Goal: Information Seeking & Learning: Learn about a topic

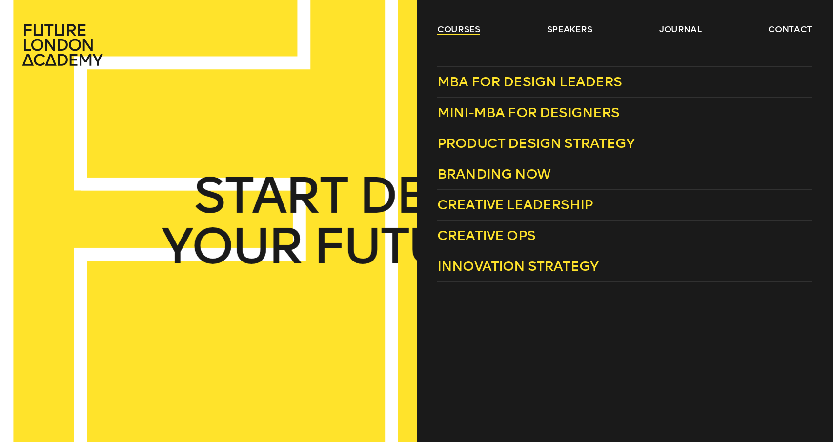
click at [449, 33] on link "courses" at bounding box center [458, 29] width 43 height 12
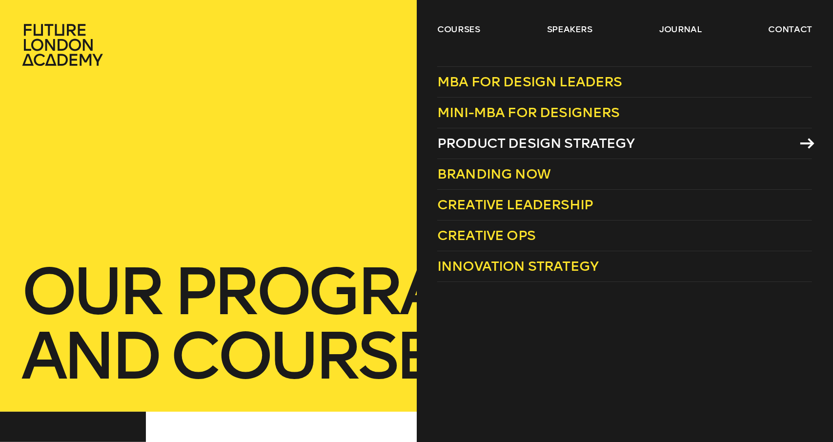
click at [525, 141] on span "Product Design Strategy" at bounding box center [536, 143] width 198 height 16
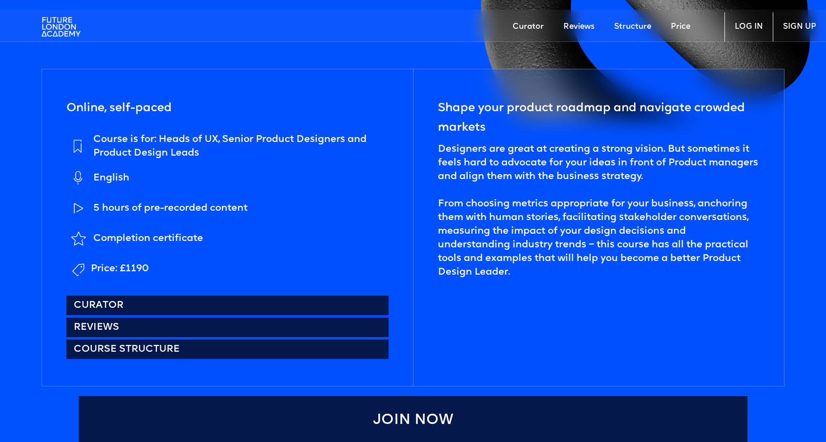
scroll to position [439, 0]
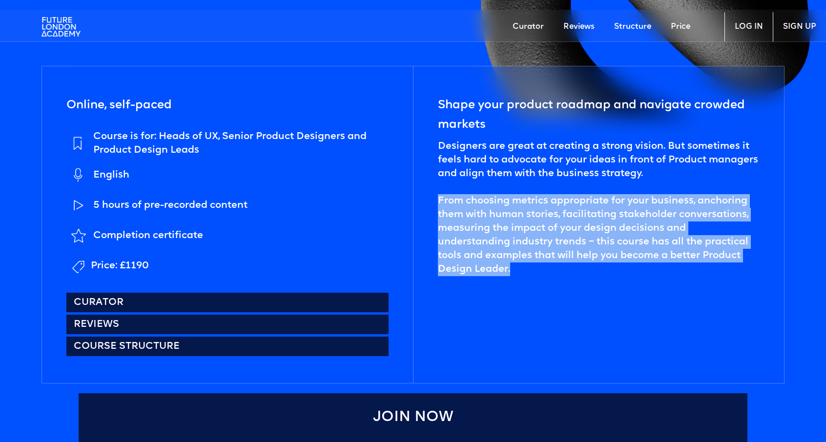
drag, startPoint x: 477, startPoint y: 269, endPoint x: 434, endPoint y: 198, distance: 83.2
click at [434, 198] on div "Shape your product roadmap and navigate crowded markets Designers are great at …" at bounding box center [598, 224] width 371 height 317
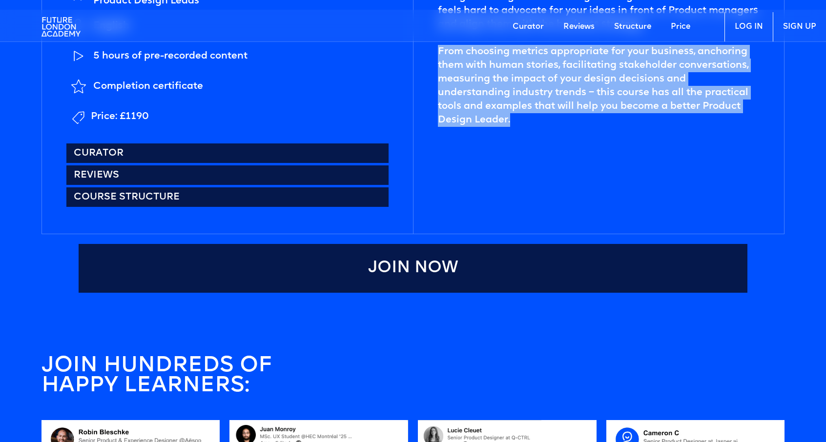
scroll to position [390, 0]
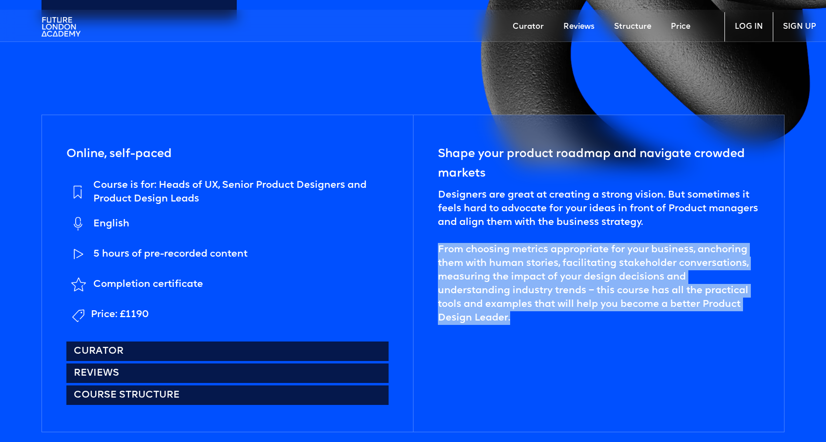
copy div "From choosing metrics appropriate for your business, anchoring them with human …"
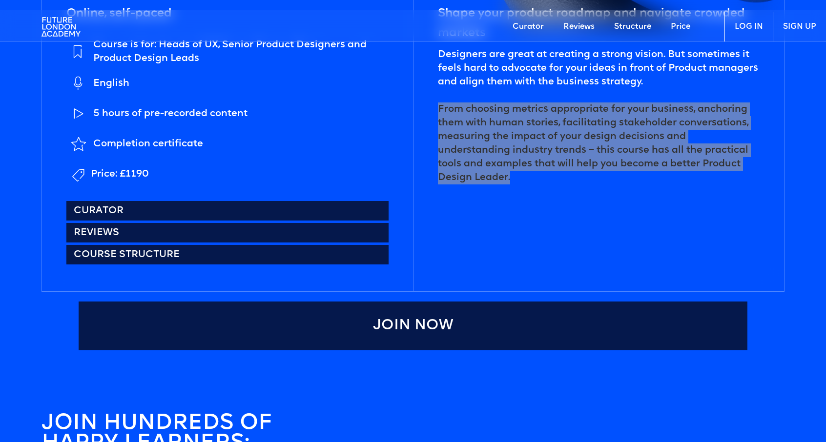
scroll to position [537, 0]
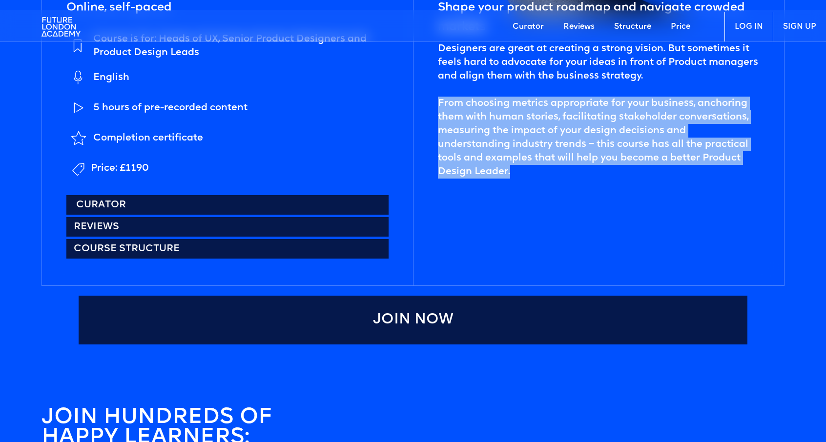
click at [175, 201] on link "Curator" at bounding box center [227, 205] width 322 height 20
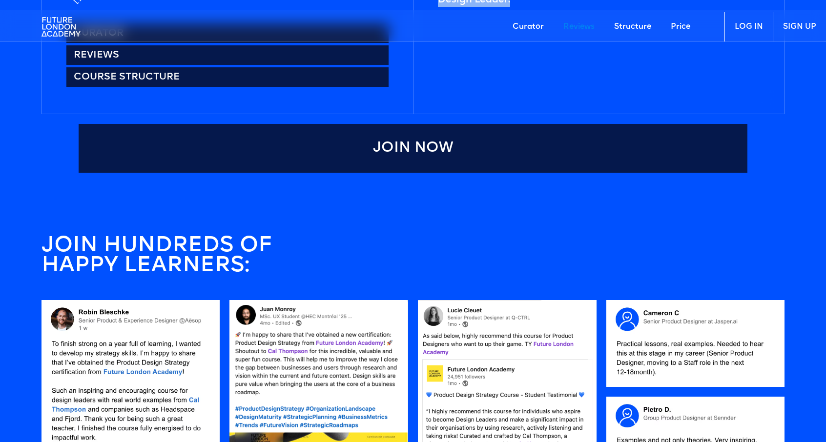
scroll to position [691, 0]
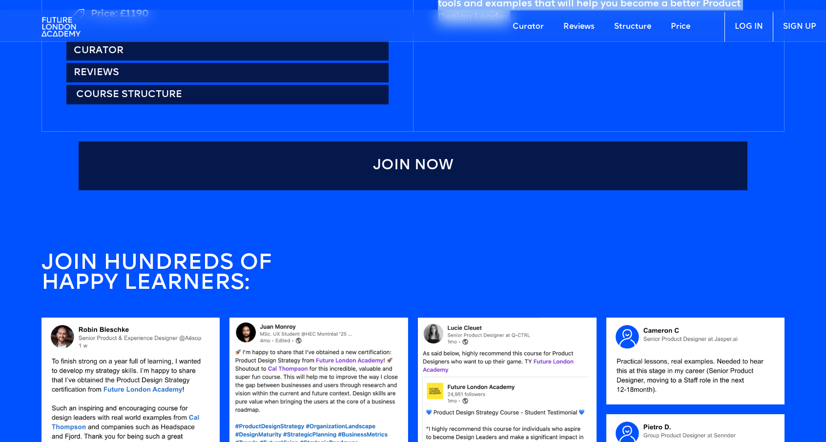
click at [166, 89] on link "Course structure" at bounding box center [227, 95] width 322 height 20
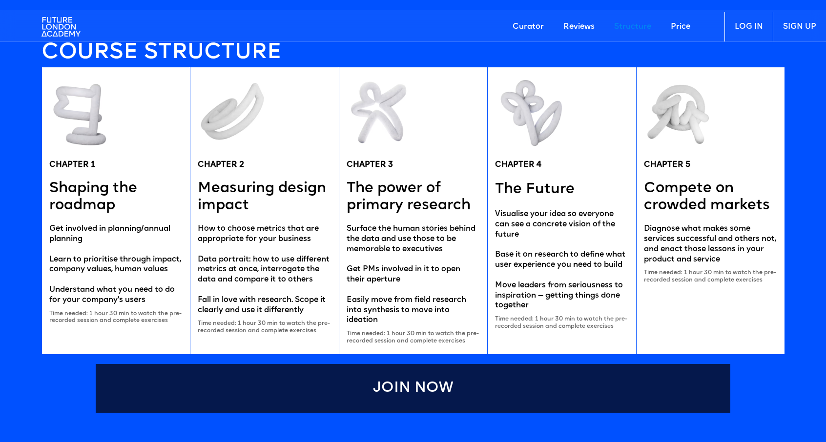
scroll to position [1914, 0]
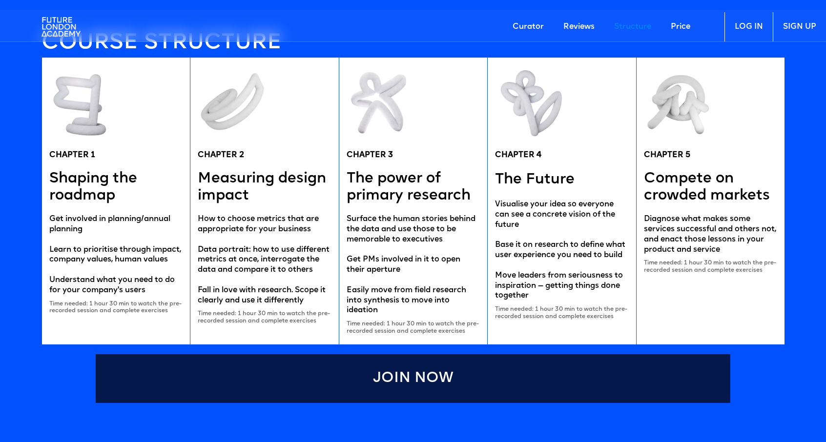
click at [81, 309] on div "Time needed: 1 hour 30 min to watch the pre-recorded session and complete exerc…" at bounding box center [116, 308] width 134 height 14
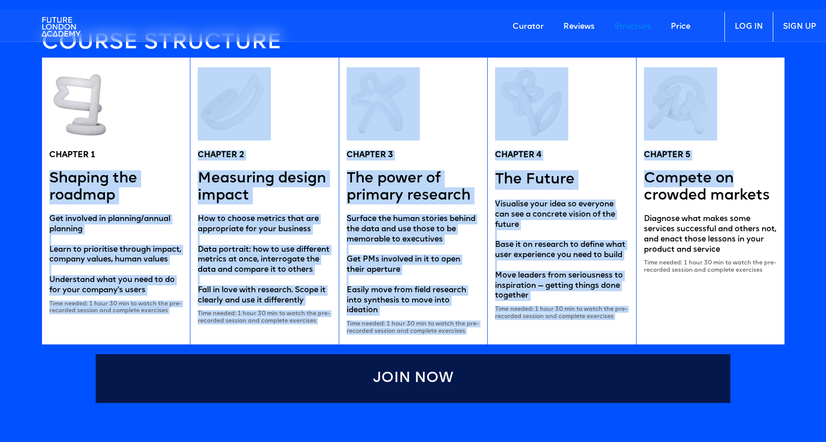
drag, startPoint x: 49, startPoint y: 173, endPoint x: 738, endPoint y: 185, distance: 688.7
click at [738, 185] on div "CHAPTER 1 Shaping the roadmap Get involved in planning/annual planning Learn to…" at bounding box center [412, 201] width 743 height 287
click at [67, 176] on h5 "Shaping the roadmap" at bounding box center [116, 187] width 134 height 34
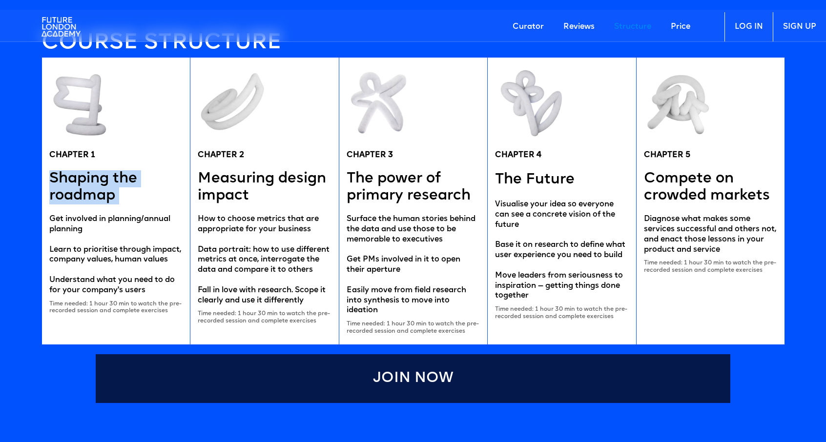
click at [67, 176] on h5 "Shaping the roadmap" at bounding box center [116, 187] width 134 height 34
copy h5 "Shaping the roadmap"
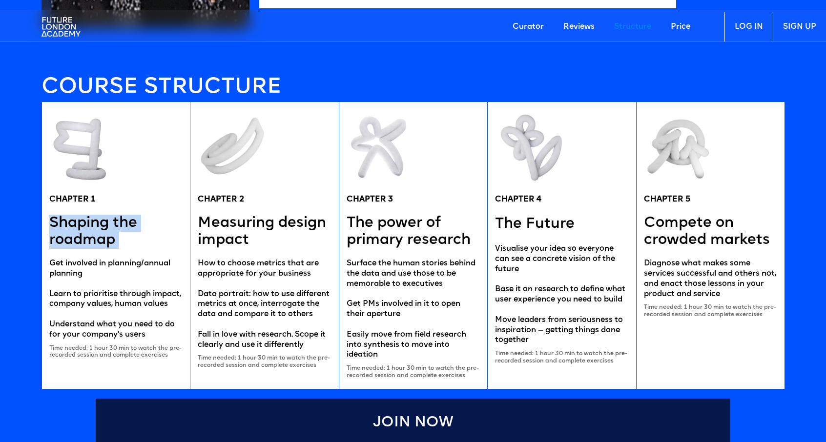
scroll to position [1865, 0]
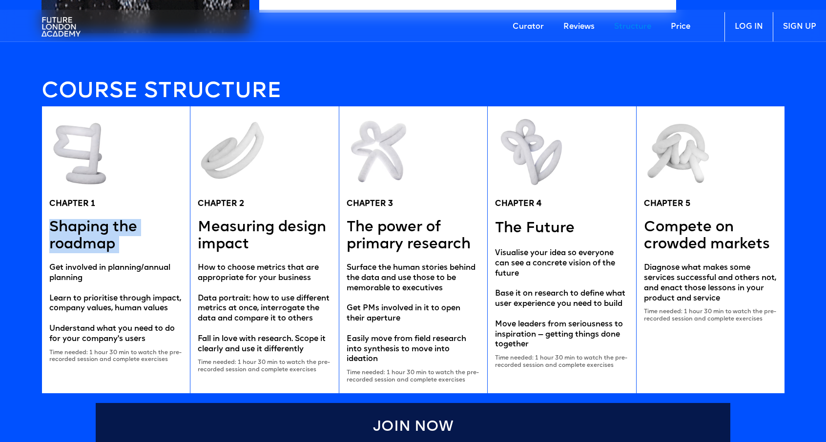
click at [745, 26] on link "LOG IN" at bounding box center [748, 26] width 48 height 29
click at [753, 21] on link "LOG IN" at bounding box center [748, 26] width 48 height 29
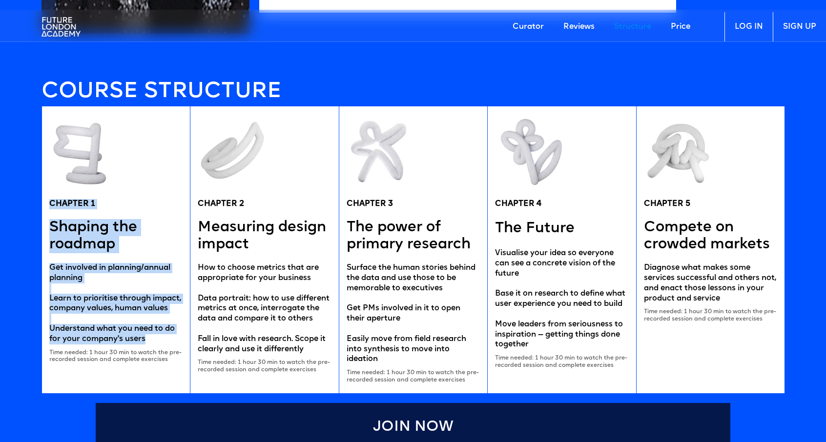
drag, startPoint x: 147, startPoint y: 338, endPoint x: 48, endPoint y: 205, distance: 165.2
click at [48, 205] on div "CHAPTER 1 Shaping the roadmap Get involved in planning/annual planning Learn to…" at bounding box center [115, 249] width 149 height 287
copy div "CHAPTER 1 Shaping the roadmap Get involved in planning/annual planning Learn to…"
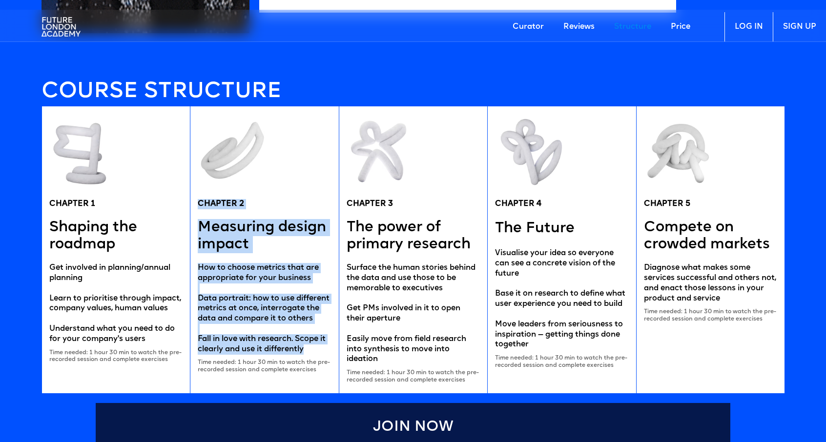
drag, startPoint x: 200, startPoint y: 201, endPoint x: 326, endPoint y: 353, distance: 197.9
click at [326, 353] on div "CHAPTER 2 Measuring design impact How to choose metrics that are appropriate fo…" at bounding box center [264, 249] width 149 height 287
copy div "CHAPTER 2 Measuring design impact How to choose metrics that are appropriate fo…"
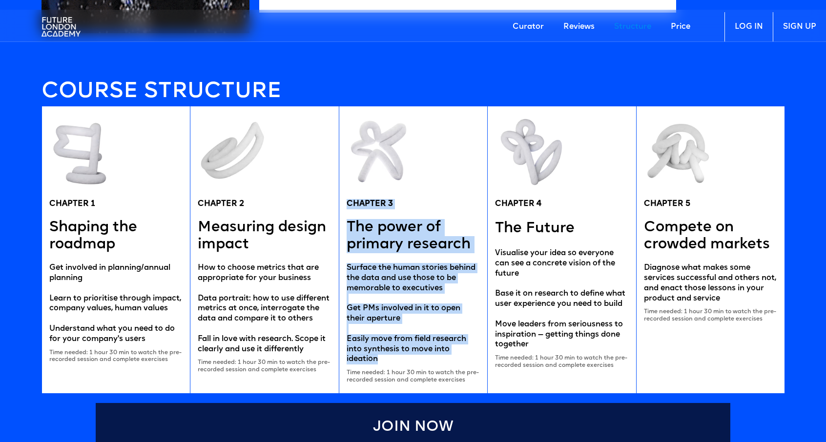
drag, startPoint x: 345, startPoint y: 203, endPoint x: 446, endPoint y: 357, distance: 183.5
click at [446, 357] on div "CHAPTER 3 The power of primary research Surface the human stories behind the da…" at bounding box center [413, 249] width 149 height 287
copy div "CHAPTER 3 The power of primary research Surface the human stories behind the da…"
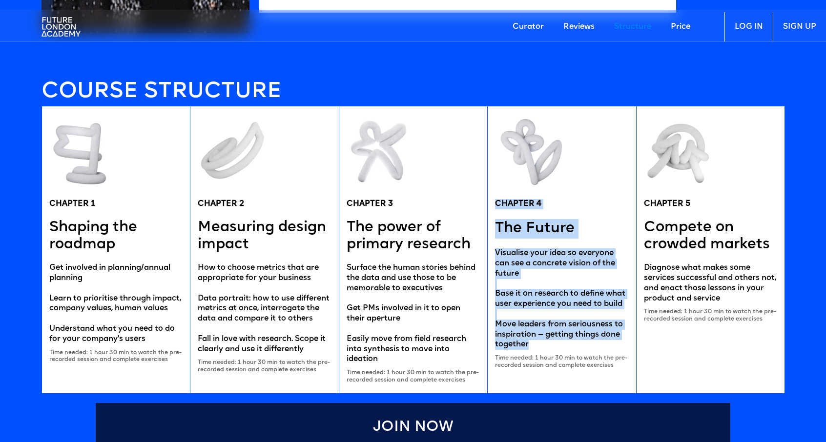
drag, startPoint x: 497, startPoint y: 202, endPoint x: 592, endPoint y: 342, distance: 169.6
click at [592, 342] on div "CHAPTER 4 The Future Visualise your idea so everyone can see a concrete vision …" at bounding box center [561, 249] width 149 height 287
copy div "CHAPTER 4 The Future Visualise your idea so everyone can see a concrete vision …"
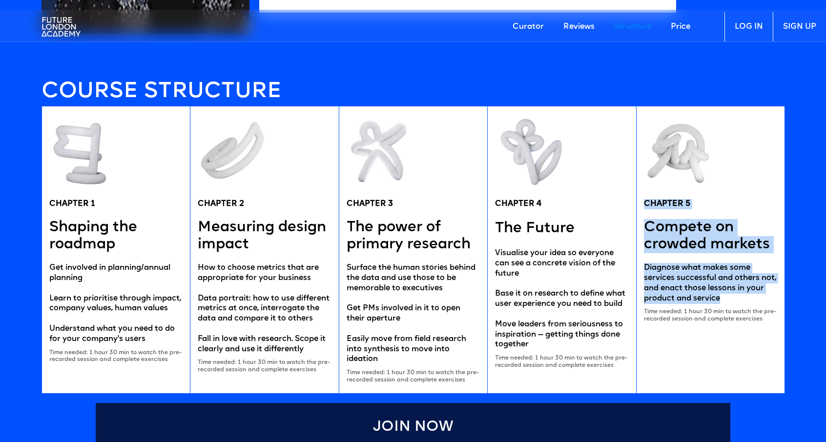
drag, startPoint x: 643, startPoint y: 202, endPoint x: 737, endPoint y: 296, distance: 132.8
click at [737, 296] on div "CHAPTER 5 Compete on crowded markets Diagnose what makes some services successf…" at bounding box center [710, 249] width 149 height 287
copy div "CHAPTER 5 Compete on crowded markets Diagnose what makes some services successf…"
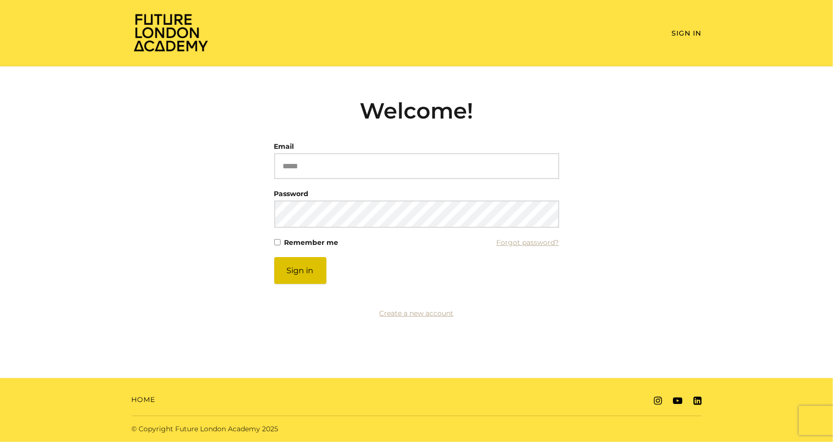
type input "**********"
click at [301, 266] on button "Sign in" at bounding box center [300, 270] width 52 height 27
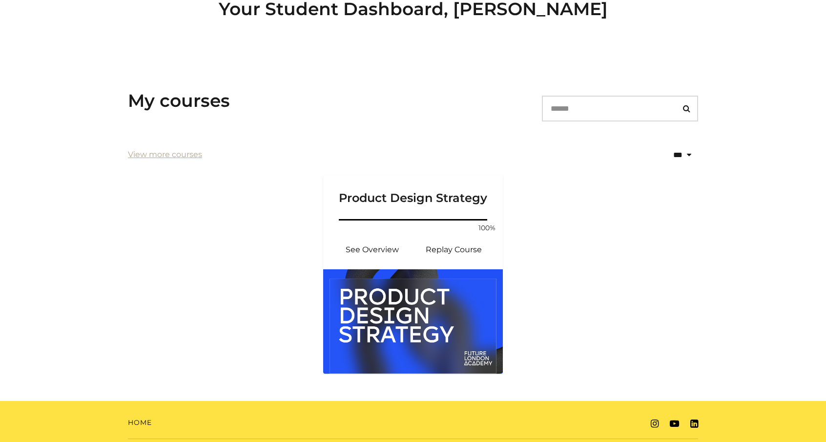
scroll to position [121, 0]
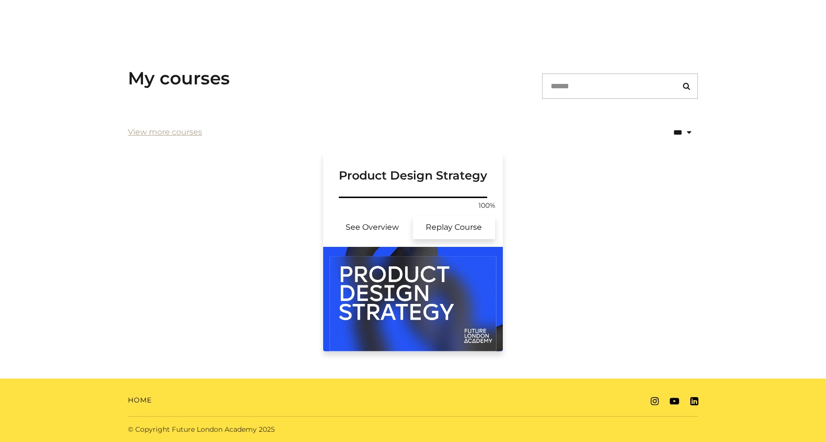
click at [465, 228] on link "Replay Course" at bounding box center [454, 227] width 82 height 23
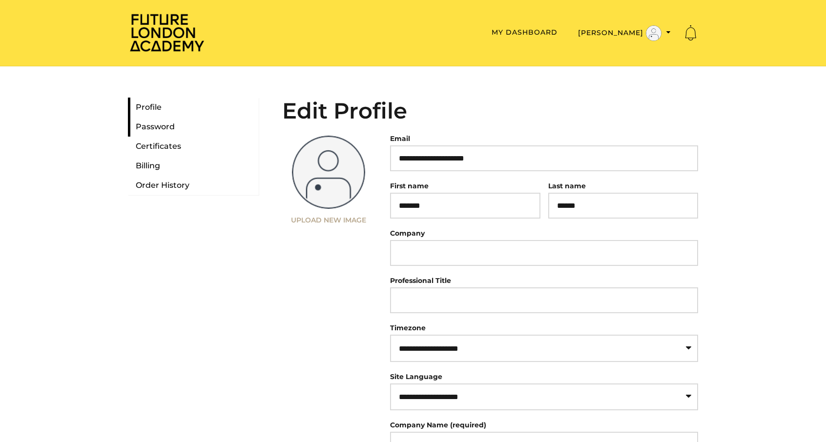
click at [170, 125] on link "Password" at bounding box center [193, 127] width 131 height 20
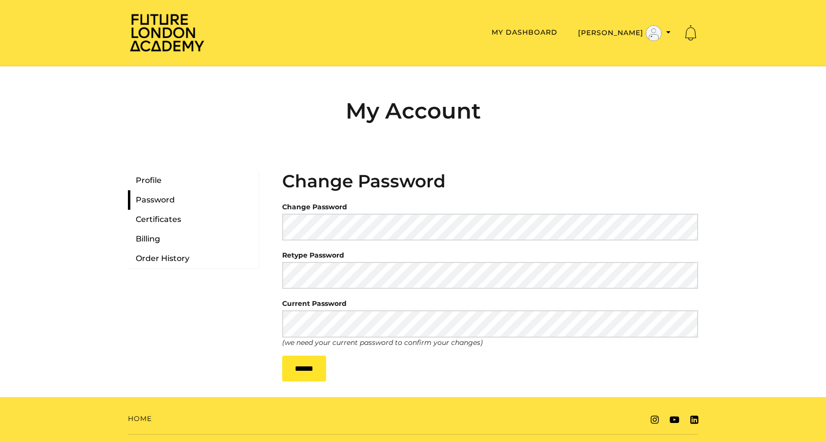
click at [182, 311] on nav "Profile Password Certificates Billing Order History" at bounding box center [193, 276] width 146 height 210
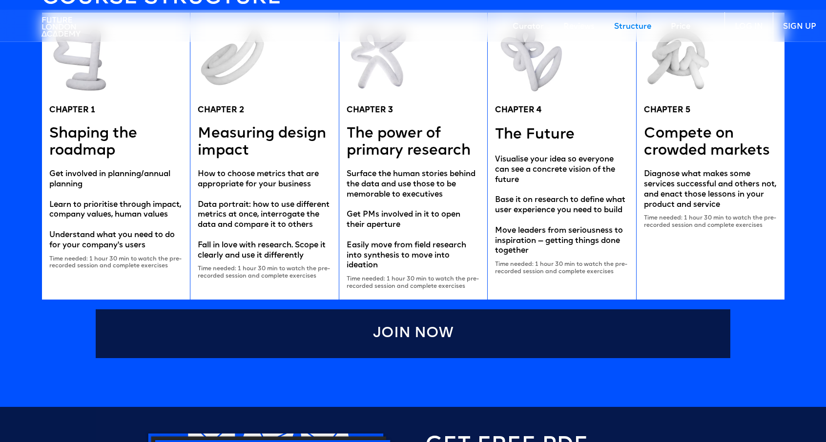
scroll to position [1865, 0]
